Goal: Communication & Community: Connect with others

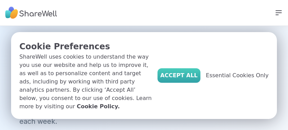
click at [198, 79] on span "Accept All" at bounding box center [178, 76] width 37 height 8
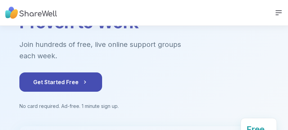
scroll to position [66, 0]
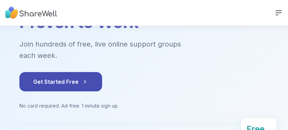
click at [246, 37] on div "🌟 1 Million People Connected Group Support Is Proven to Work Join hundreds of f…" at bounding box center [143, 42] width 249 height 133
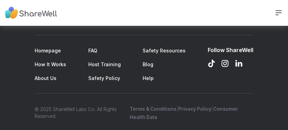
scroll to position [1099, 0]
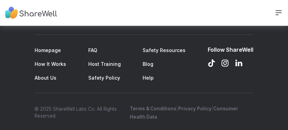
click at [284, 3] on div "Support How It Works Sign Up Log In" at bounding box center [144, 13] width 288 height 26
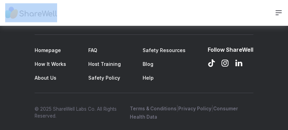
click at [284, 3] on div "Support How It Works Sign Up Log In" at bounding box center [144, 13] width 288 height 26
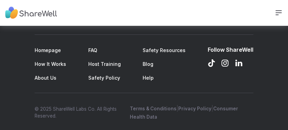
click at [284, 3] on div "Support How It Works Sign Up Log In" at bounding box center [144, 13] width 288 height 26
click at [213, 13] on div "Support How It Works Sign Up Log In" at bounding box center [144, 13] width 288 height 26
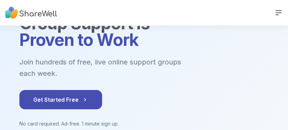
scroll to position [52, 0]
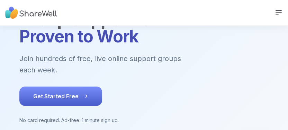
click at [67, 92] on span "Get Started Free" at bounding box center [60, 96] width 55 height 8
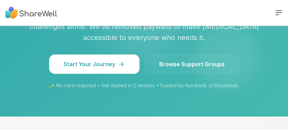
scroll to position [857, 0]
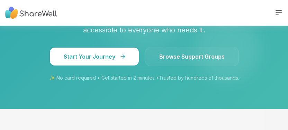
click at [109, 56] on button "Start Your Journey" at bounding box center [94, 56] width 90 height 19
click at [122, 55] on span "Start Your Journey" at bounding box center [94, 57] width 61 height 8
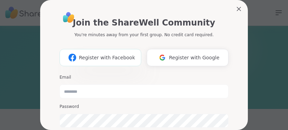
click at [121, 61] on span "Register with Facebook" at bounding box center [107, 57] width 56 height 7
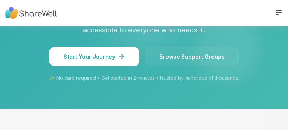
click at [195, 54] on span "Browse Support Groups" at bounding box center [191, 57] width 65 height 8
